Goal: Transaction & Acquisition: Purchase product/service

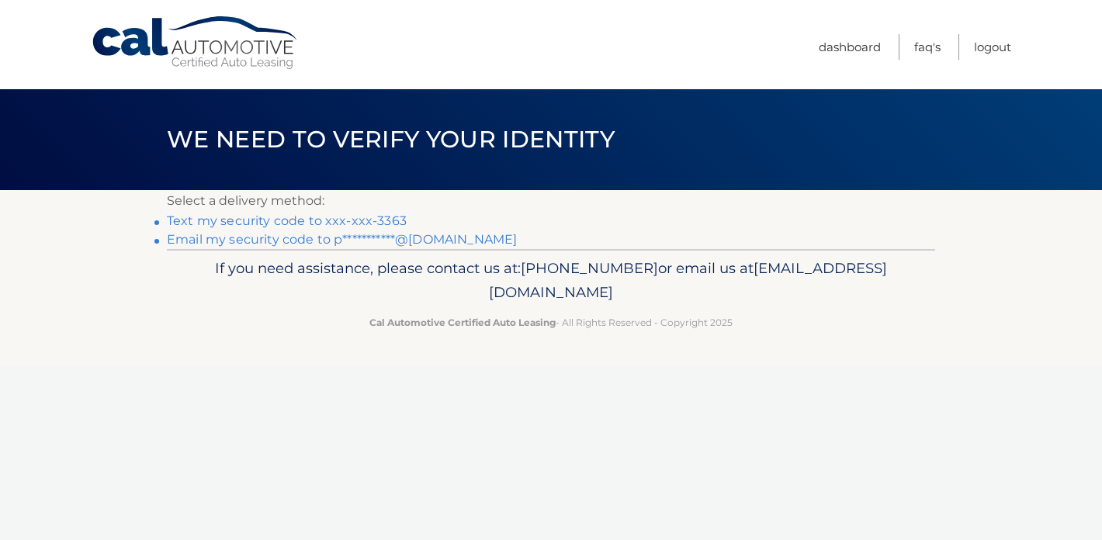
click at [390, 220] on link "Text my security code to xxx-xxx-3363" at bounding box center [287, 220] width 240 height 15
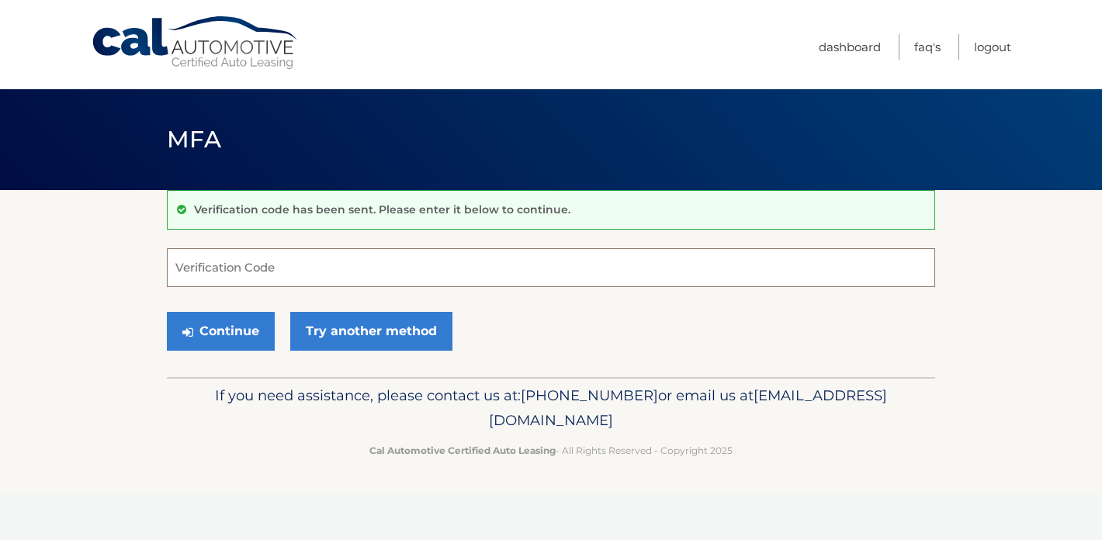
click at [305, 281] on input "Verification Code" at bounding box center [551, 267] width 768 height 39
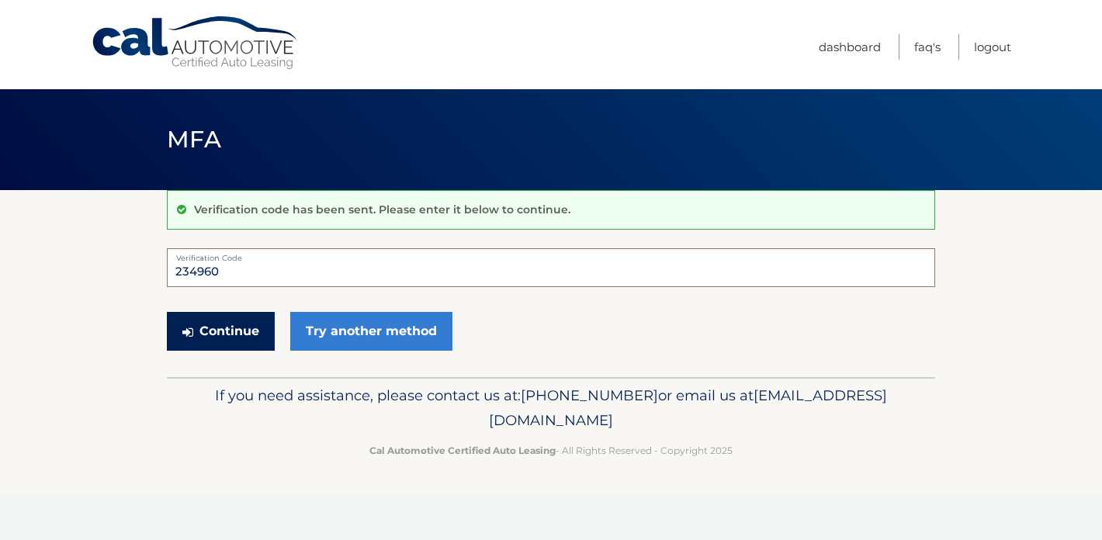
type input "234960"
click at [234, 343] on button "Continue" at bounding box center [221, 331] width 108 height 39
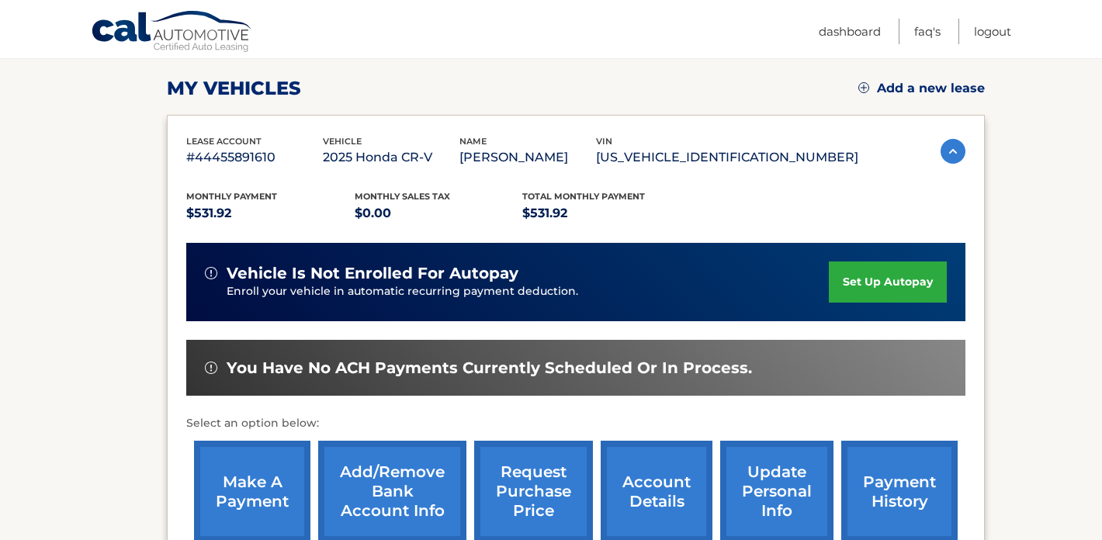
scroll to position [222, 0]
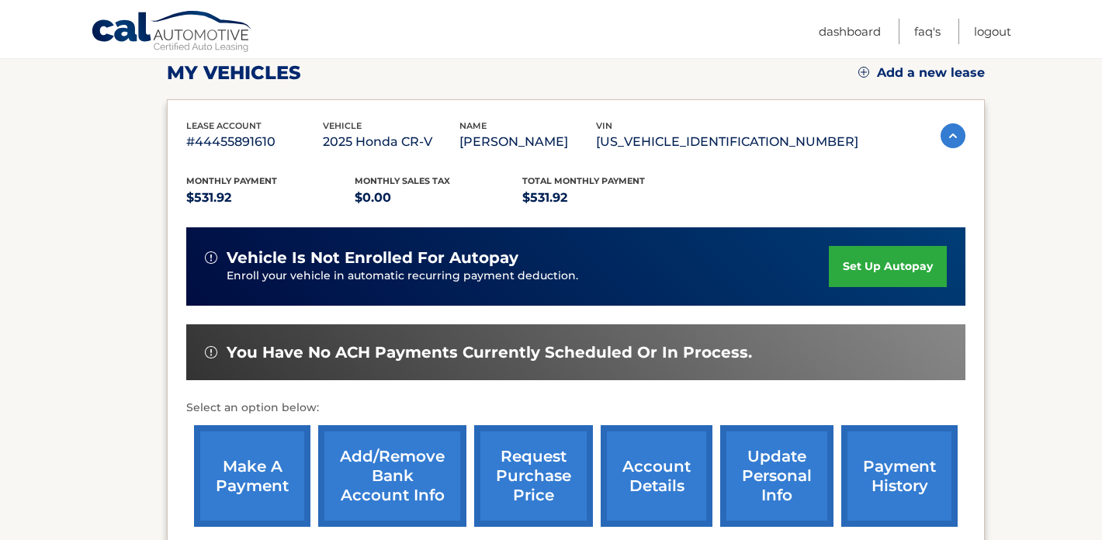
click at [234, 479] on link "make a payment" at bounding box center [252, 476] width 116 height 102
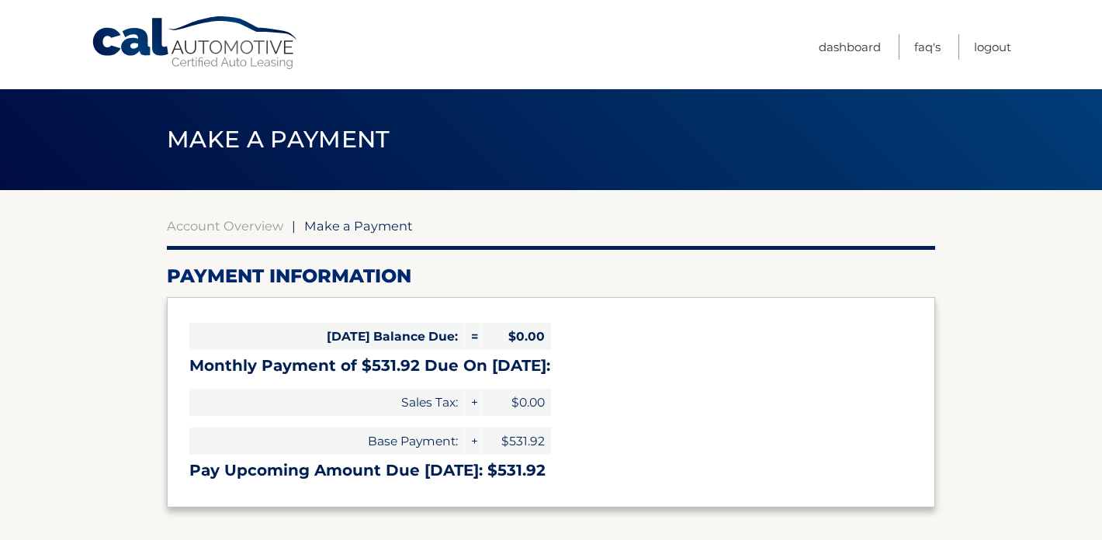
select select "Njk2Njg0ZmEtNzU4Zi00Zjg1LWE4OTYtZWY4NTNjZDMyZTU1"
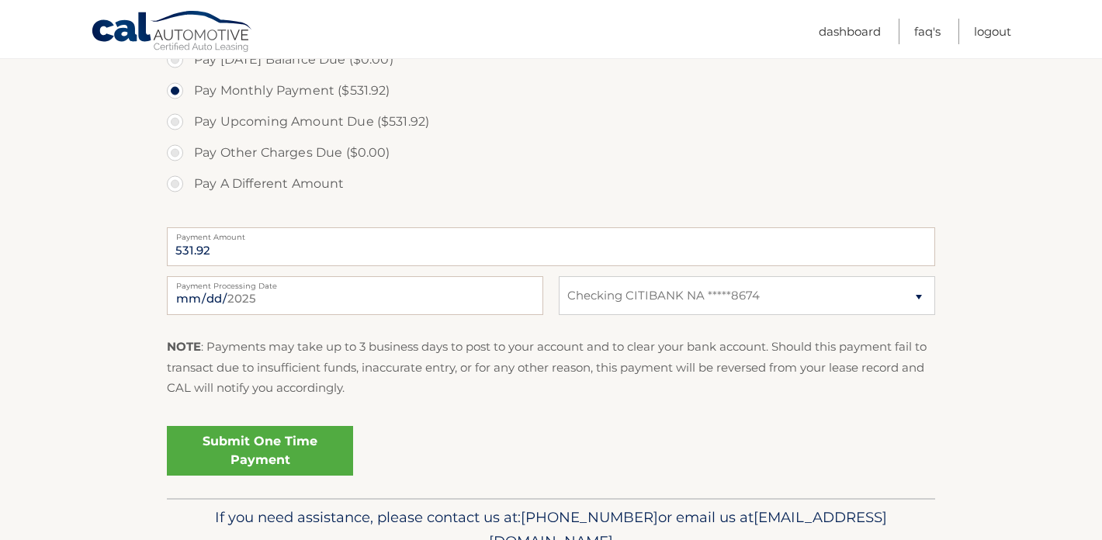
scroll to position [517, 0]
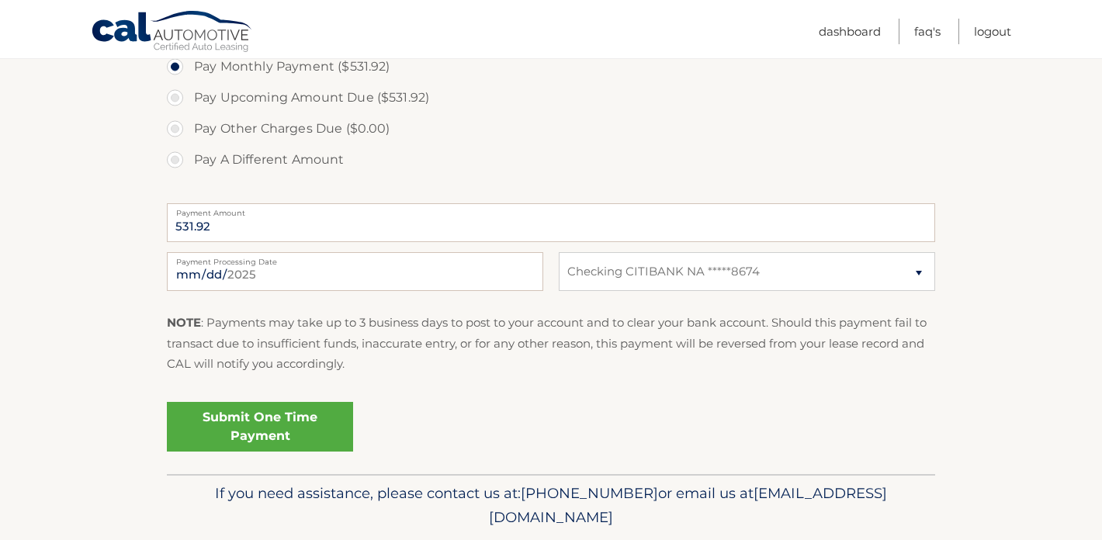
click at [313, 421] on link "Submit One Time Payment" at bounding box center [260, 427] width 186 height 50
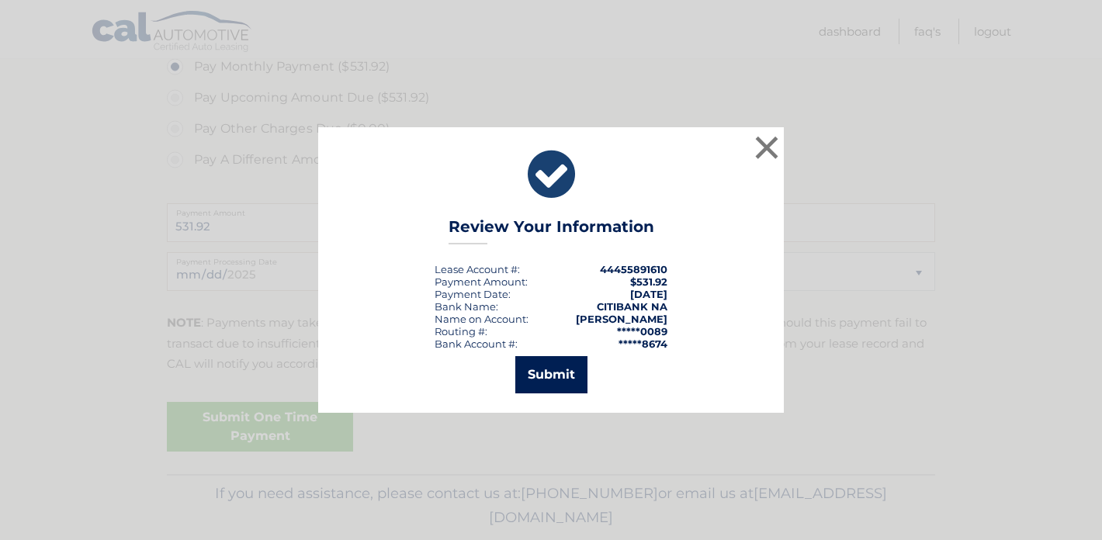
click at [536, 386] on button "Submit" at bounding box center [551, 374] width 72 height 37
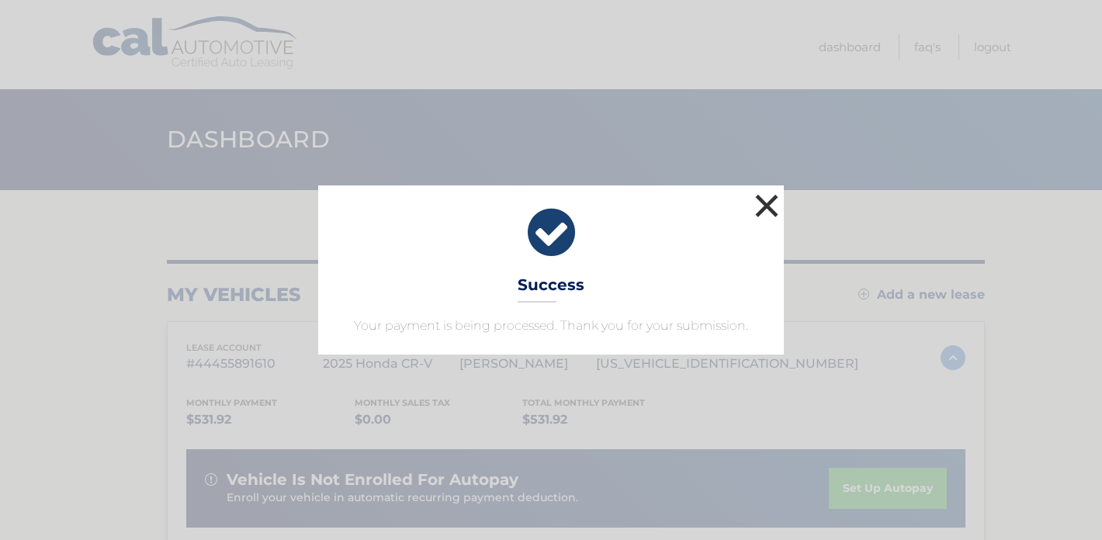
click at [765, 196] on button "×" at bounding box center [766, 205] width 31 height 31
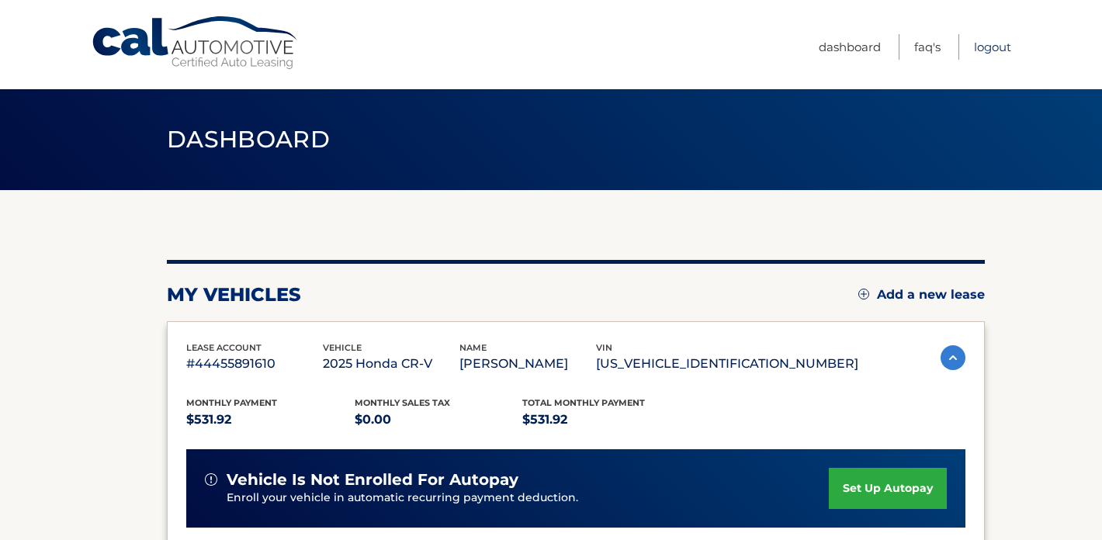
click at [990, 47] on link "Logout" at bounding box center [992, 47] width 37 height 26
